Goal: Task Accomplishment & Management: Use online tool/utility

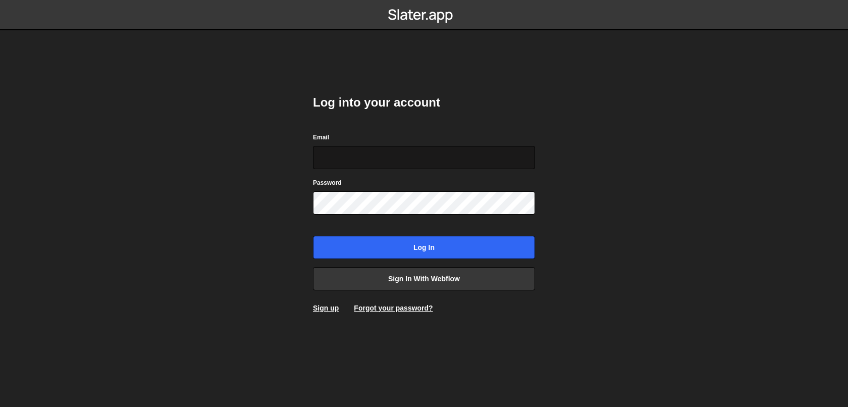
type input "[EMAIL_ADDRESS][DOMAIN_NAME]"
click at [399, 150] on input "axel@studioelias.fr" at bounding box center [424, 157] width 222 height 23
click at [363, 290] on div "Log into your account Email axel@studioelias.fr Password Log in Sign in with We…" at bounding box center [424, 203] width 222 height 249
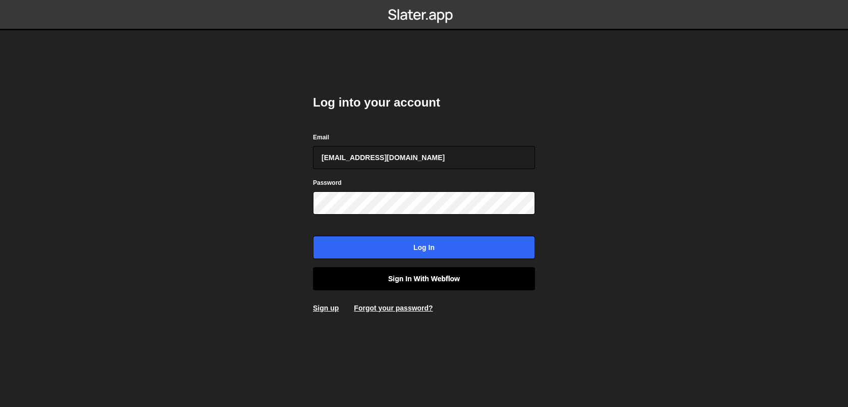
click at [382, 282] on link "Sign in with Webflow" at bounding box center [424, 278] width 222 height 23
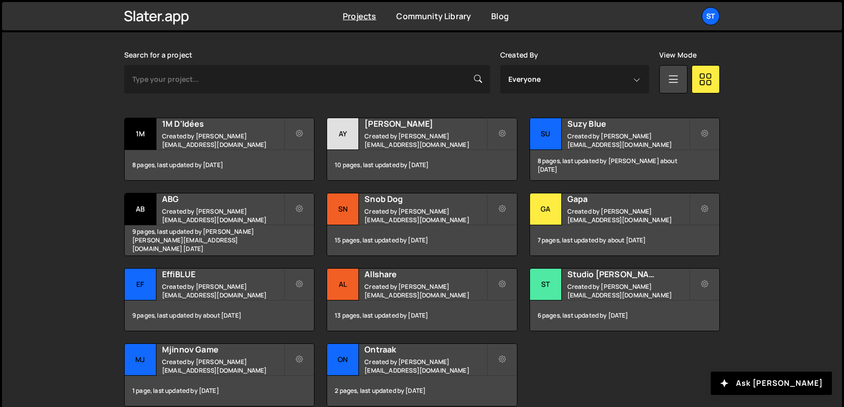
scroll to position [296, 0]
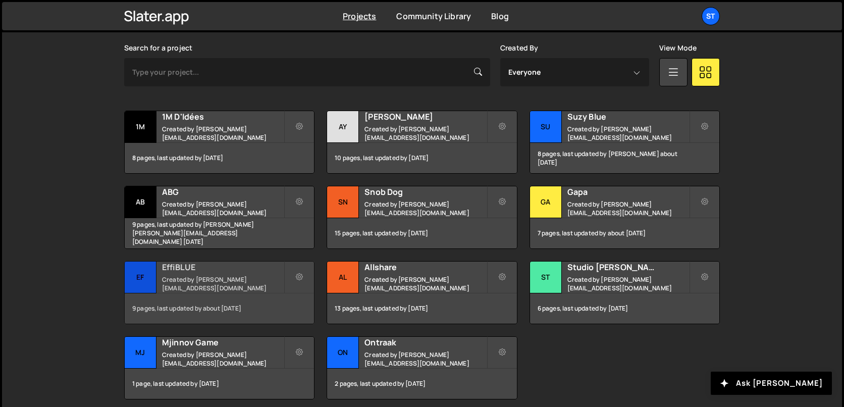
click at [209, 284] on small "Created by lucas@studioelias.fr" at bounding box center [223, 283] width 122 height 17
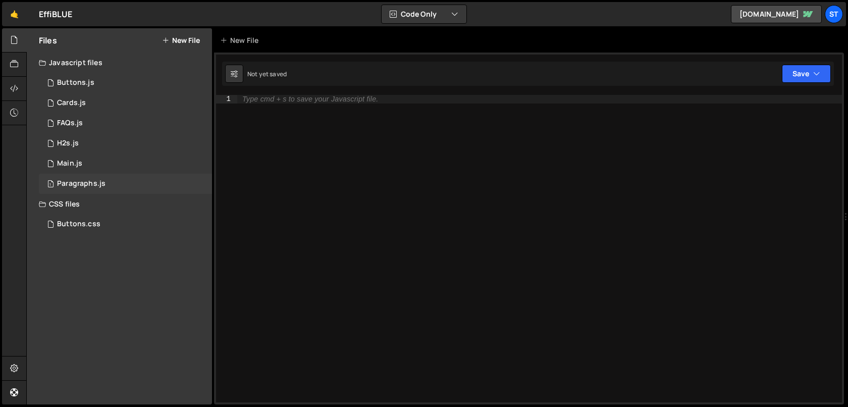
click at [90, 184] on div "Paragraphs.js" at bounding box center [81, 183] width 48 height 9
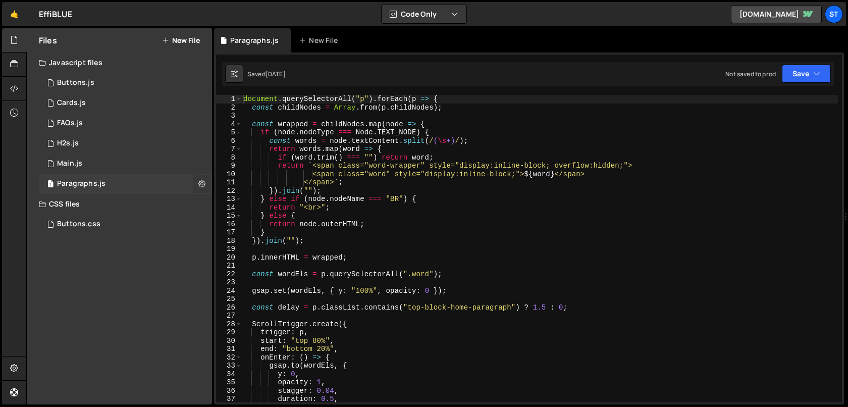
click at [206, 187] on button at bounding box center [202, 184] width 18 height 18
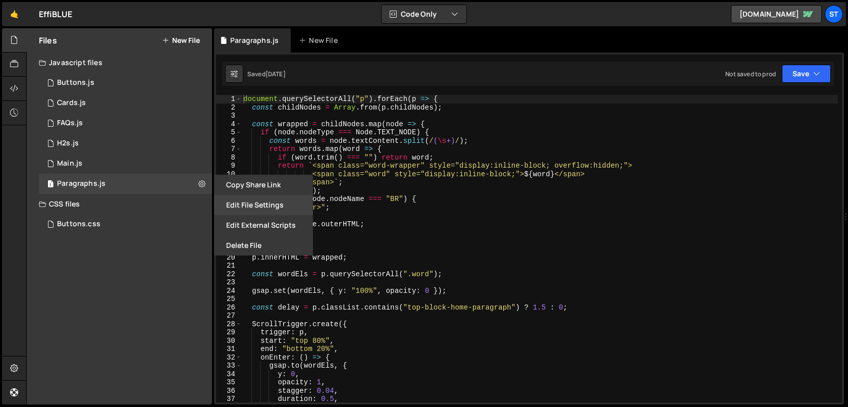
click at [264, 211] on button "Edit File Settings" at bounding box center [263, 205] width 99 height 20
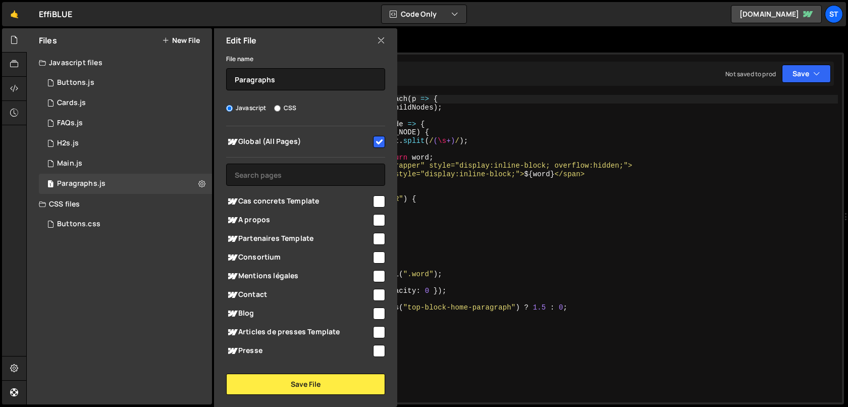
click at [378, 140] on input "checkbox" at bounding box center [379, 142] width 12 height 12
checkbox input "false"
click at [373, 216] on input "checkbox" at bounding box center [379, 220] width 12 height 12
checkbox input "true"
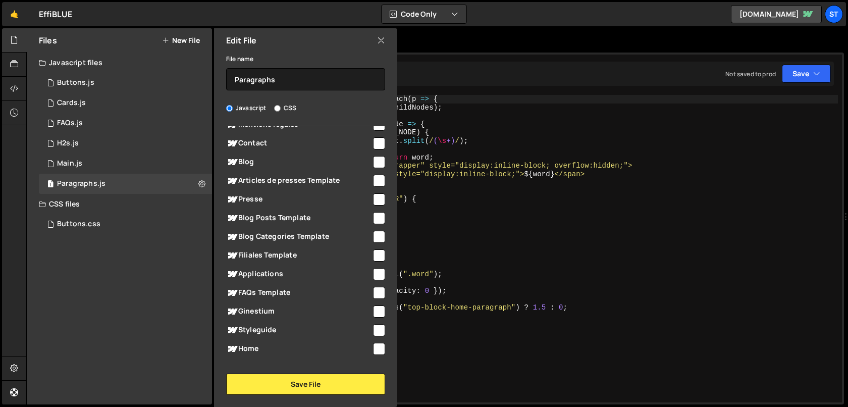
scroll to position [163, 0]
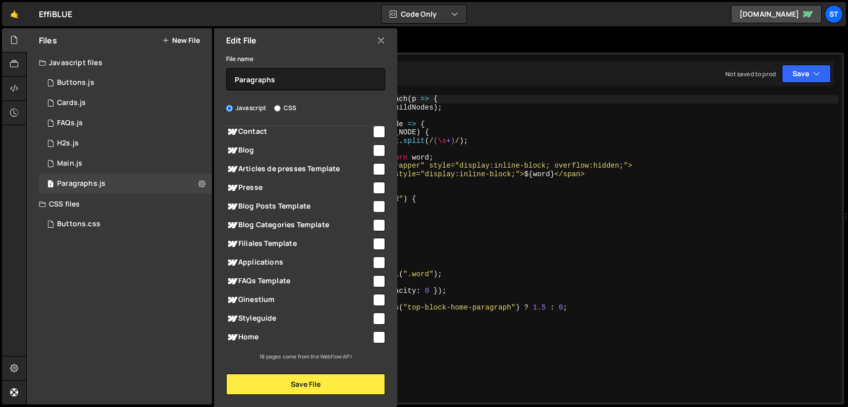
click at [374, 337] on input "checkbox" at bounding box center [379, 337] width 12 height 12
checkbox input "true"
click at [379, 297] on input "checkbox" at bounding box center [379, 300] width 12 height 12
checkbox input "true"
click at [373, 266] on input "checkbox" at bounding box center [379, 262] width 12 height 12
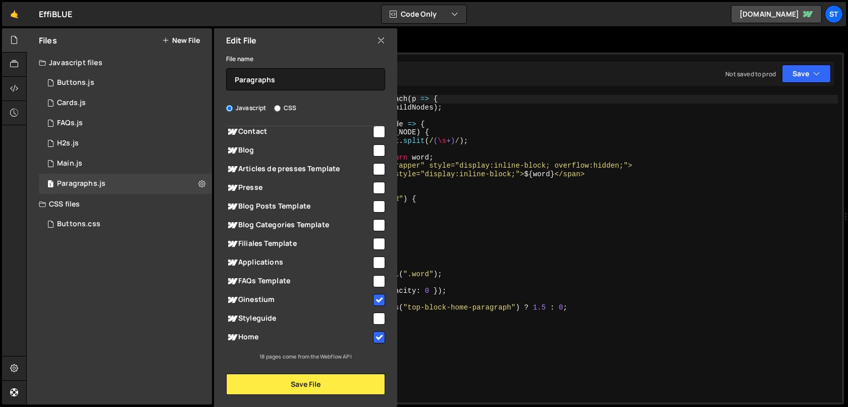
checkbox input "true"
click at [373, 188] on input "checkbox" at bounding box center [379, 188] width 12 height 12
checkbox input "true"
click at [374, 146] on input "checkbox" at bounding box center [379, 150] width 12 height 12
checkbox input "true"
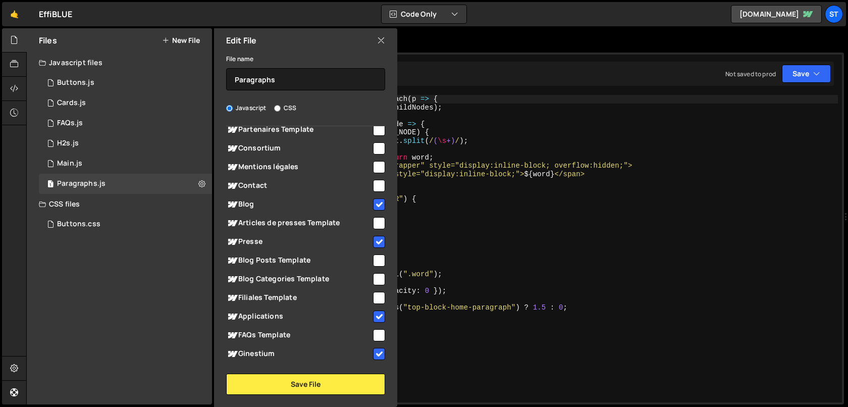
scroll to position [92, 0]
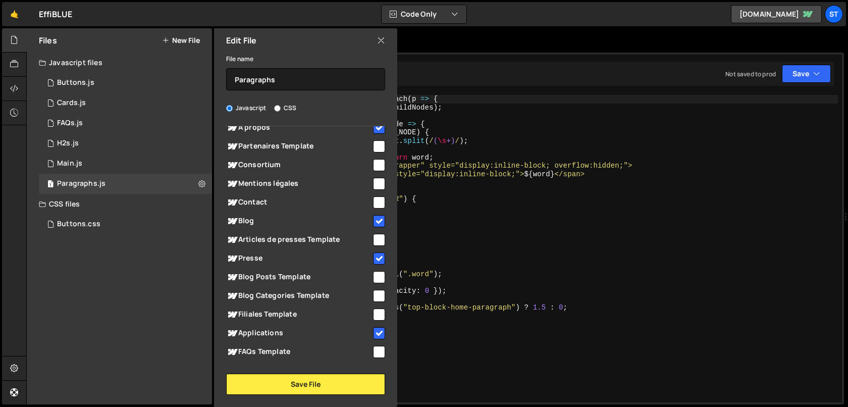
click at [375, 202] on input "checkbox" at bounding box center [379, 202] width 12 height 12
checkbox input "true"
click at [375, 165] on input "checkbox" at bounding box center [379, 165] width 12 height 12
checkbox input "true"
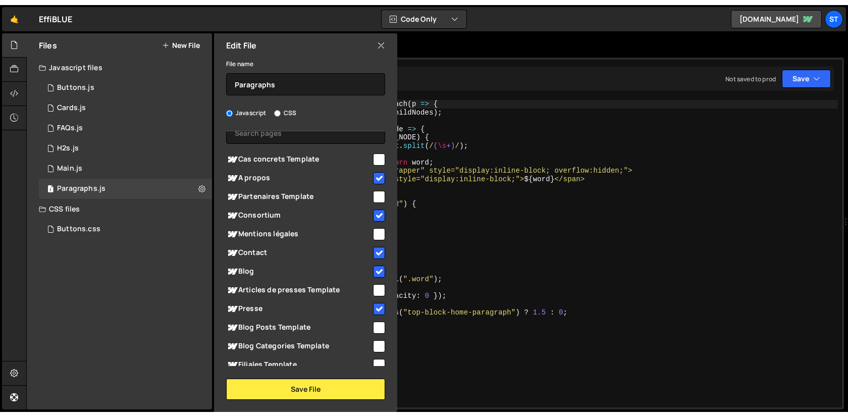
scroll to position [38, 0]
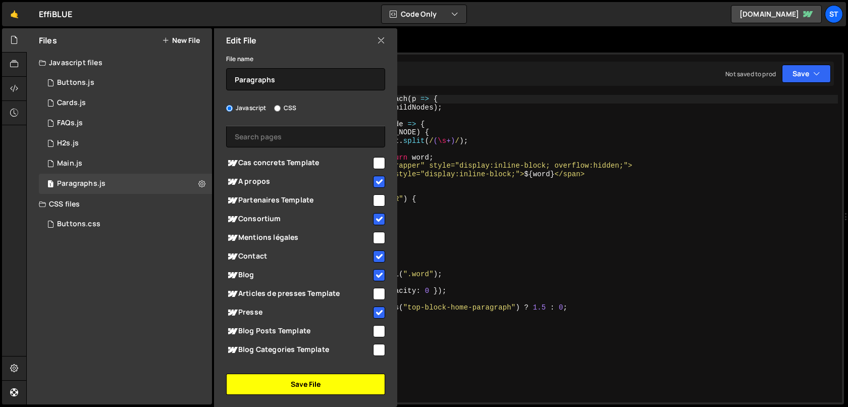
click at [338, 380] on button "Save File" at bounding box center [305, 384] width 159 height 21
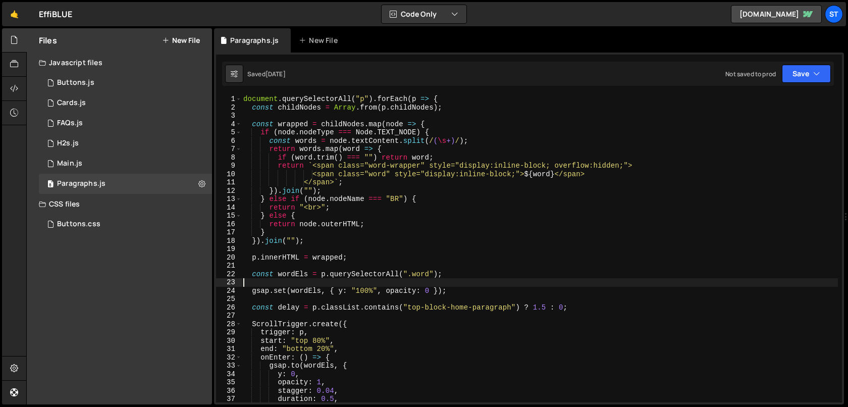
click at [462, 282] on div "document . querySelectorAll ( "p" ) . forEach ( p => { const childNodes = Array…" at bounding box center [539, 257] width 597 height 324
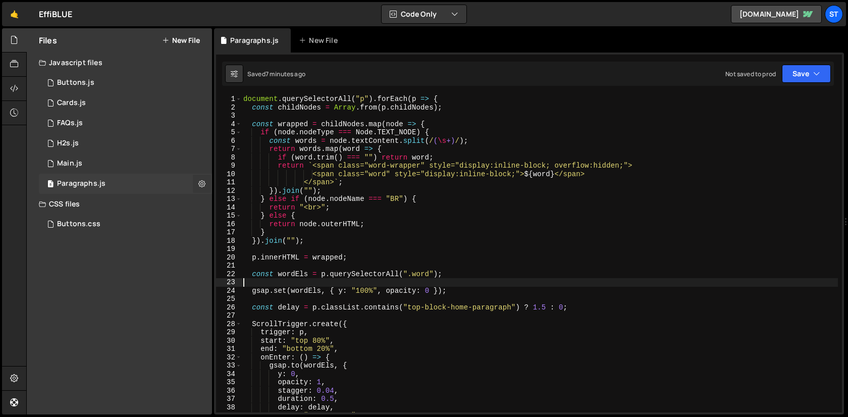
click at [201, 187] on icon at bounding box center [201, 184] width 7 height 10
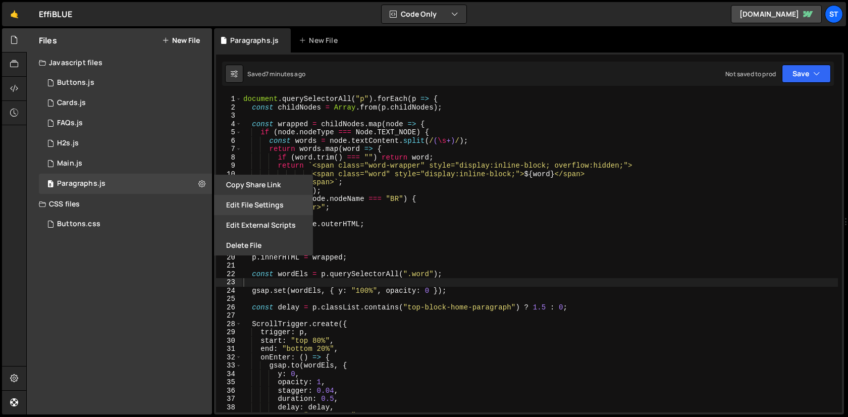
click at [252, 210] on button "Edit File Settings" at bounding box center [263, 205] width 99 height 20
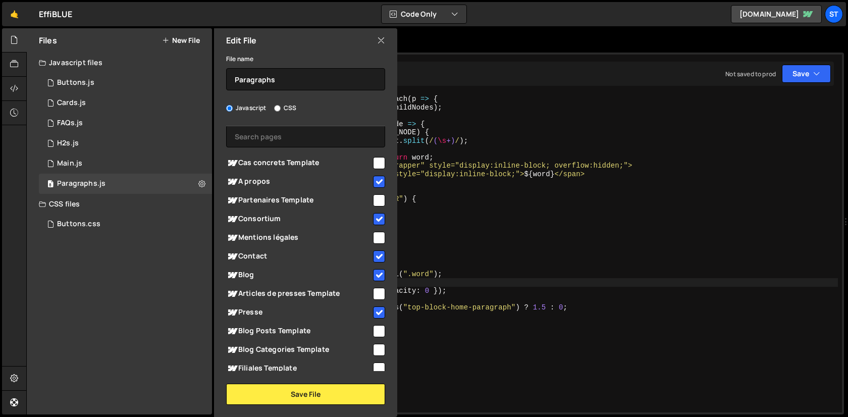
click at [374, 183] on input "checkbox" at bounding box center [379, 182] width 12 height 12
checkbox input "false"
click at [337, 393] on button "Save File" at bounding box center [305, 394] width 159 height 21
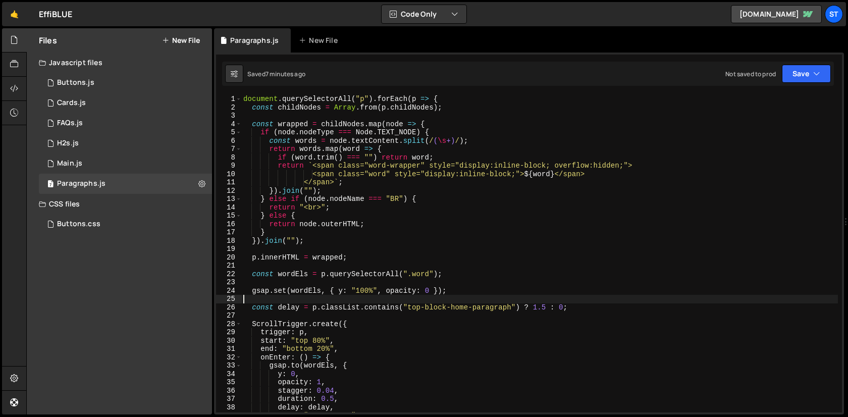
click at [428, 302] on div "document . querySelectorAll ( "p" ) . forEach ( p => { const childNodes = Array…" at bounding box center [539, 262] width 597 height 334
